Goal: Information Seeking & Learning: Learn about a topic

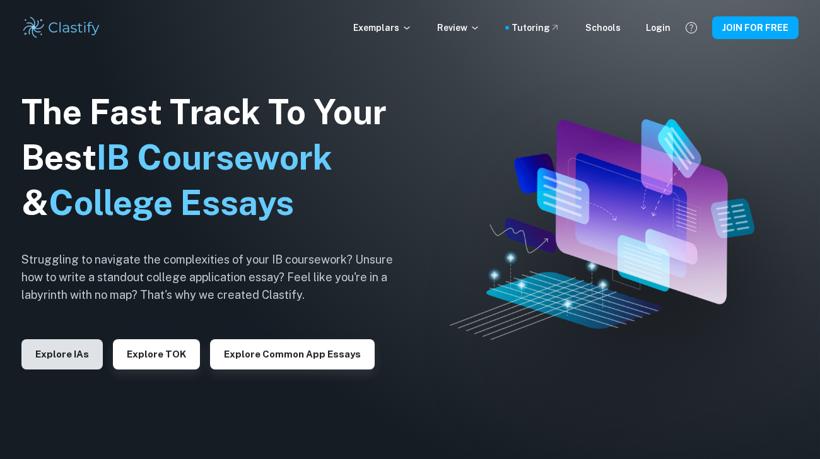
click at [71, 364] on button "Explore IAs" at bounding box center [61, 354] width 81 height 30
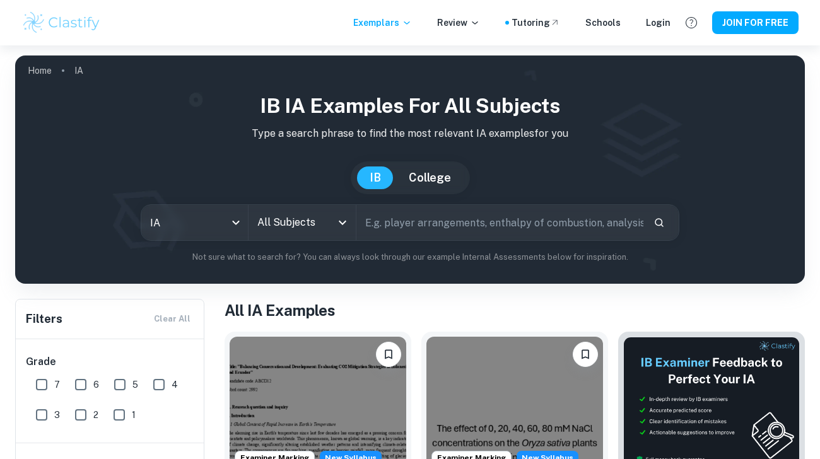
click at [294, 217] on input "All Subjects" at bounding box center [292, 223] width 76 height 24
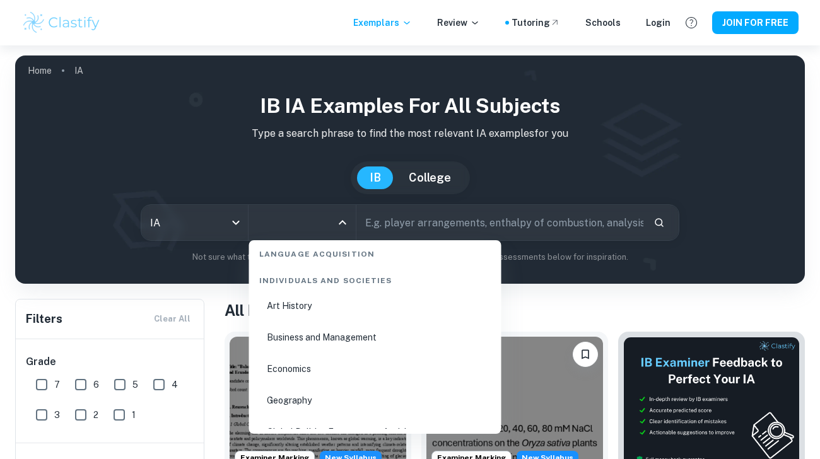
scroll to position [1500, 0]
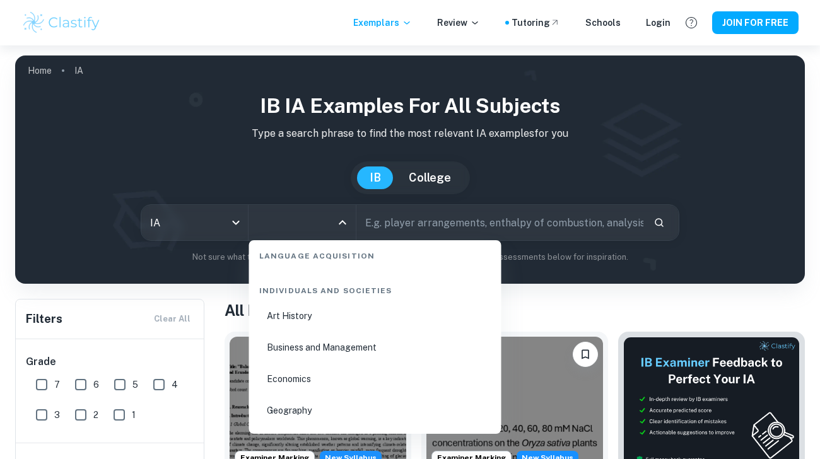
click at [307, 346] on li "Business and Management" at bounding box center [375, 347] width 242 height 29
type input "Business and Management"
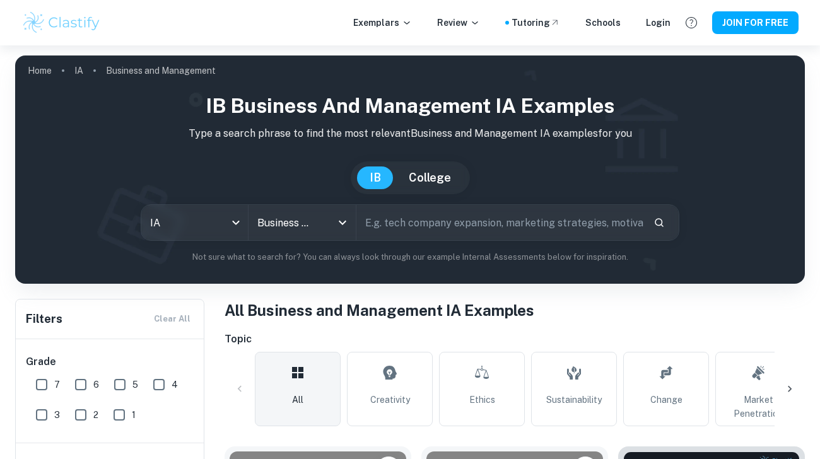
click at [414, 235] on input "text" at bounding box center [499, 222] width 287 height 35
type input "automotive"
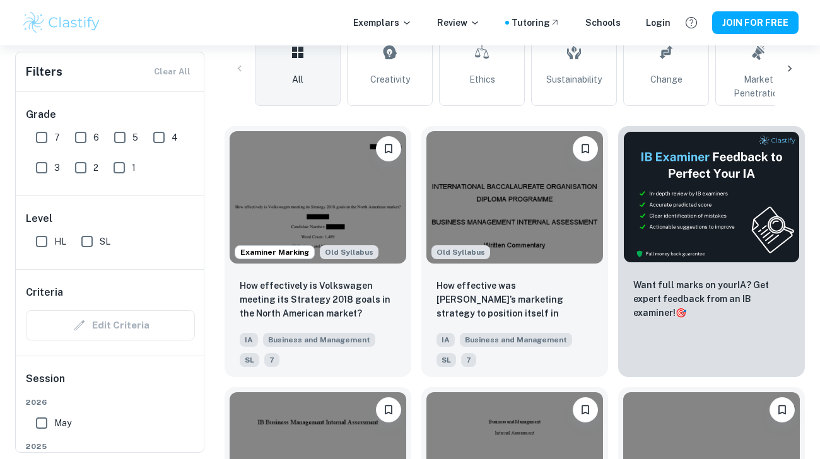
scroll to position [329, 0]
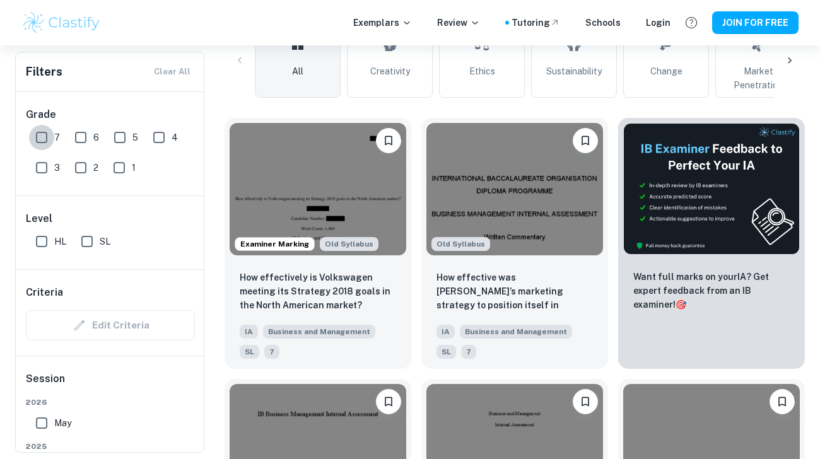
click at [42, 134] on input "7" at bounding box center [41, 137] width 25 height 25
checkbox input "true"
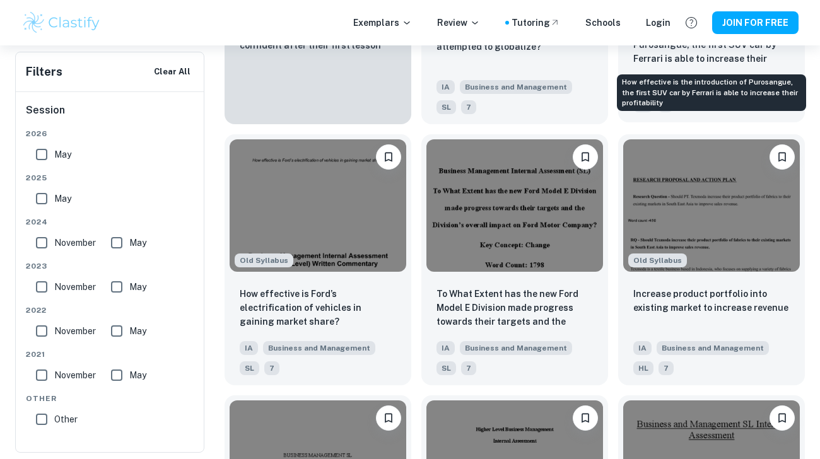
scroll to position [1128, 0]
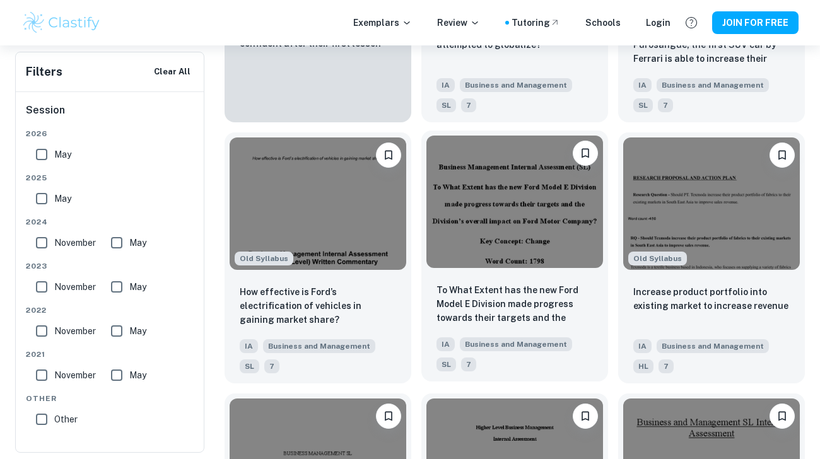
click at [553, 245] on img at bounding box center [514, 202] width 177 height 132
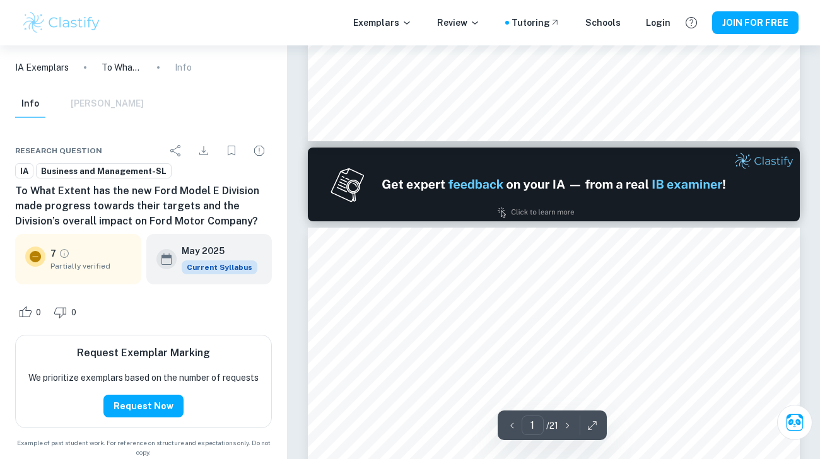
type input "2"
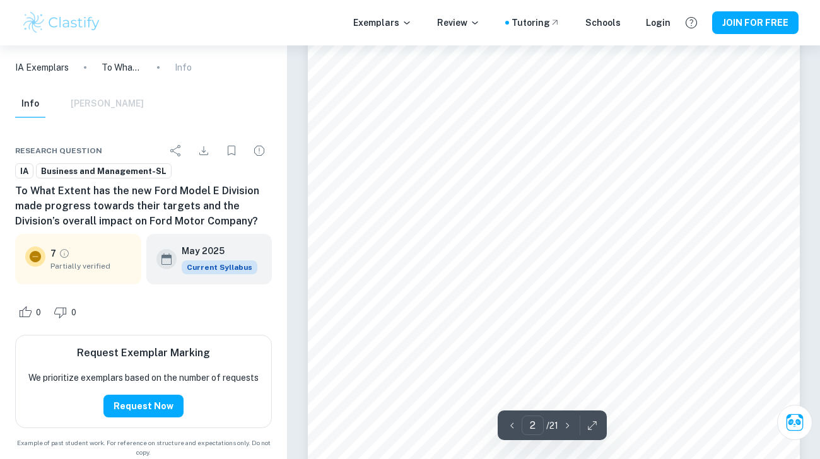
scroll to position [926, 0]
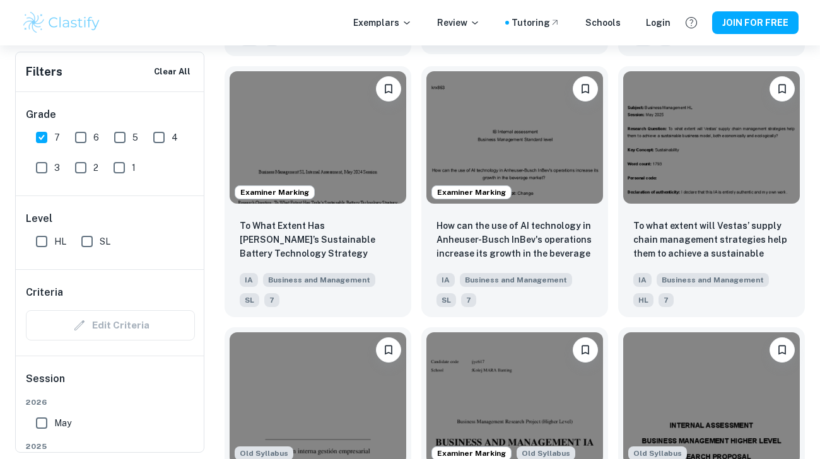
scroll to position [2766, 0]
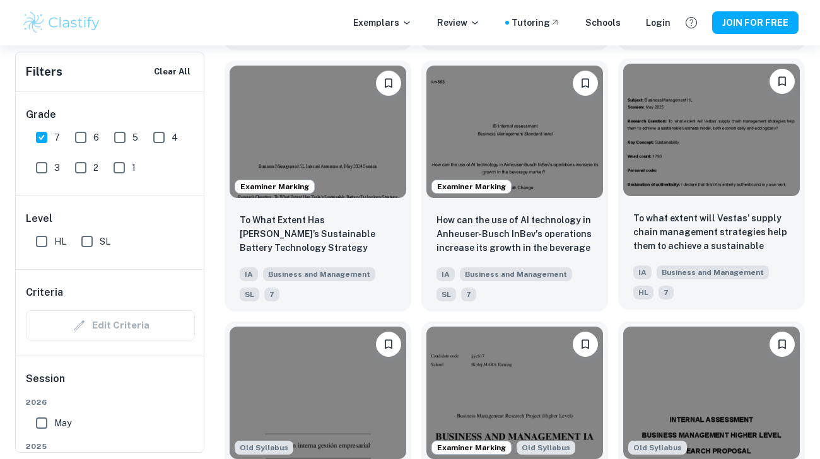
click at [729, 153] on img at bounding box center [711, 130] width 177 height 132
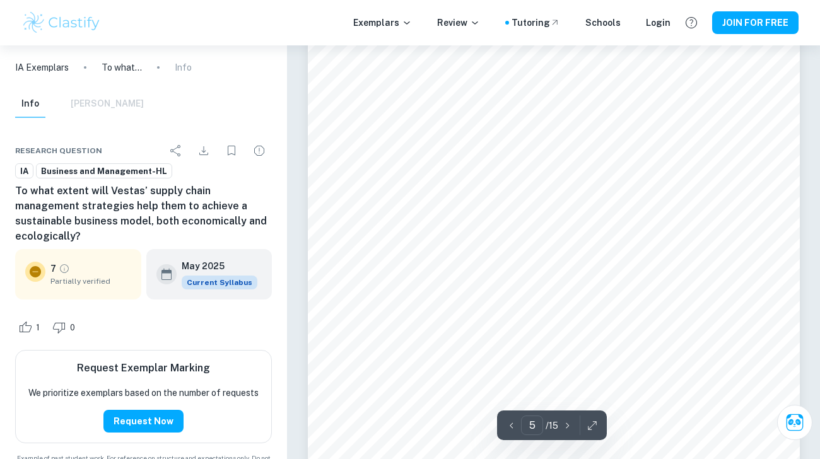
scroll to position [3002, 0]
type input "10"
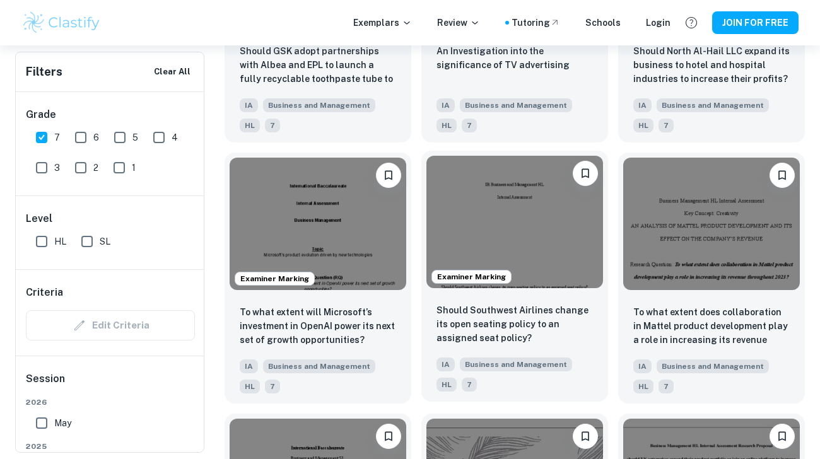
scroll to position [3980, 0]
click at [458, 226] on img at bounding box center [514, 221] width 177 height 132
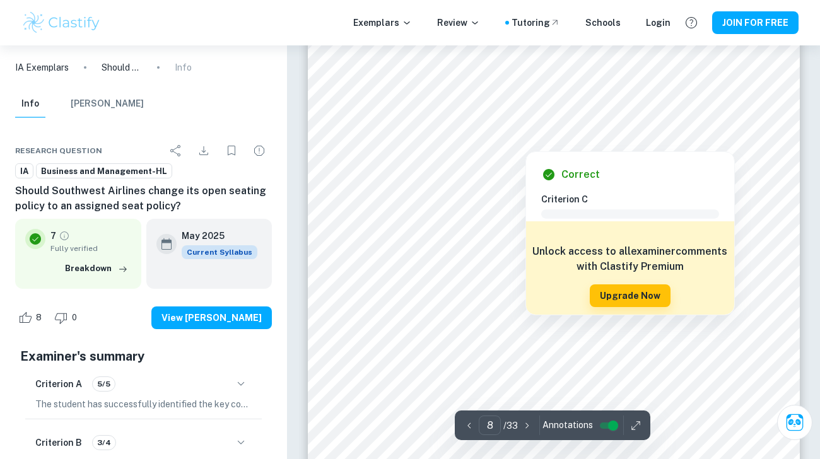
scroll to position [4764, 0]
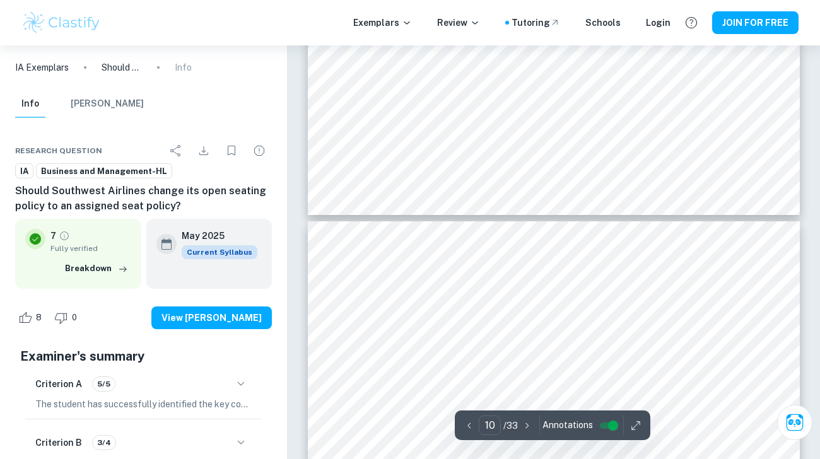
type input "9"
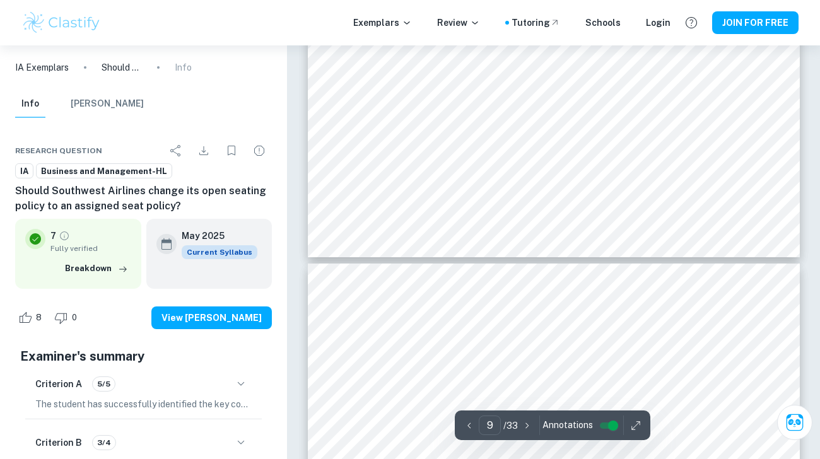
scroll to position [5816, 0]
